Goal: Task Accomplishment & Management: Use online tool/utility

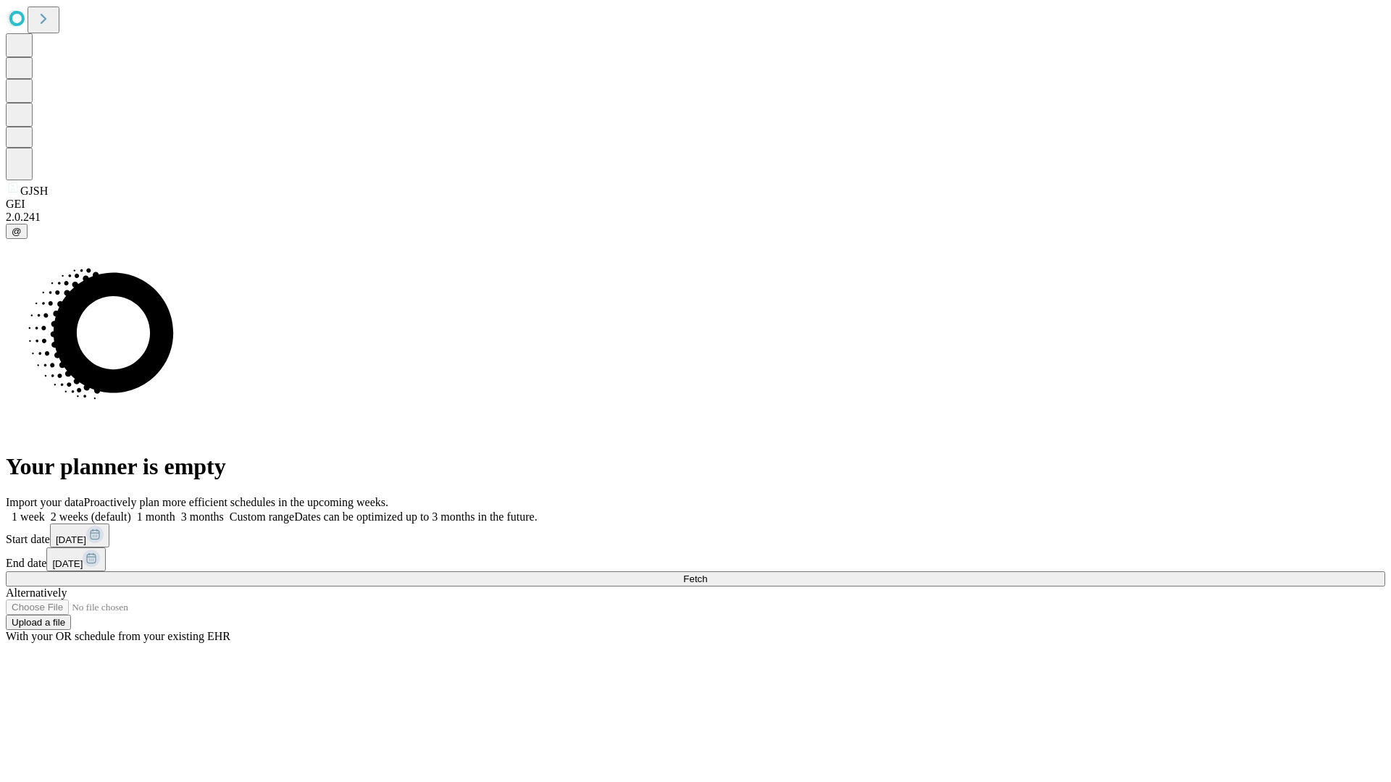
click at [707, 574] on span "Fetch" at bounding box center [695, 579] width 24 height 11
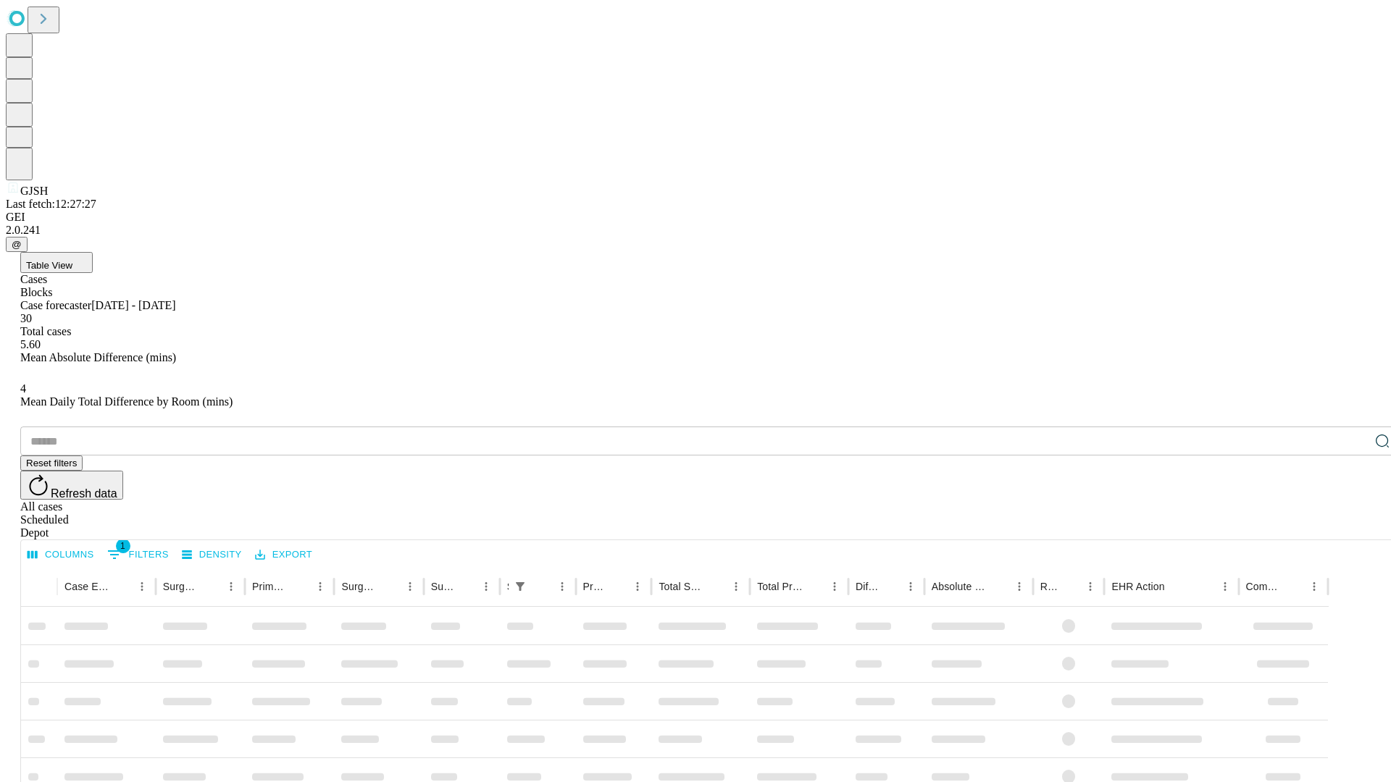
click at [1353, 527] on div "Depot" at bounding box center [709, 533] width 1379 height 13
